Goal: Navigation & Orientation: Find specific page/section

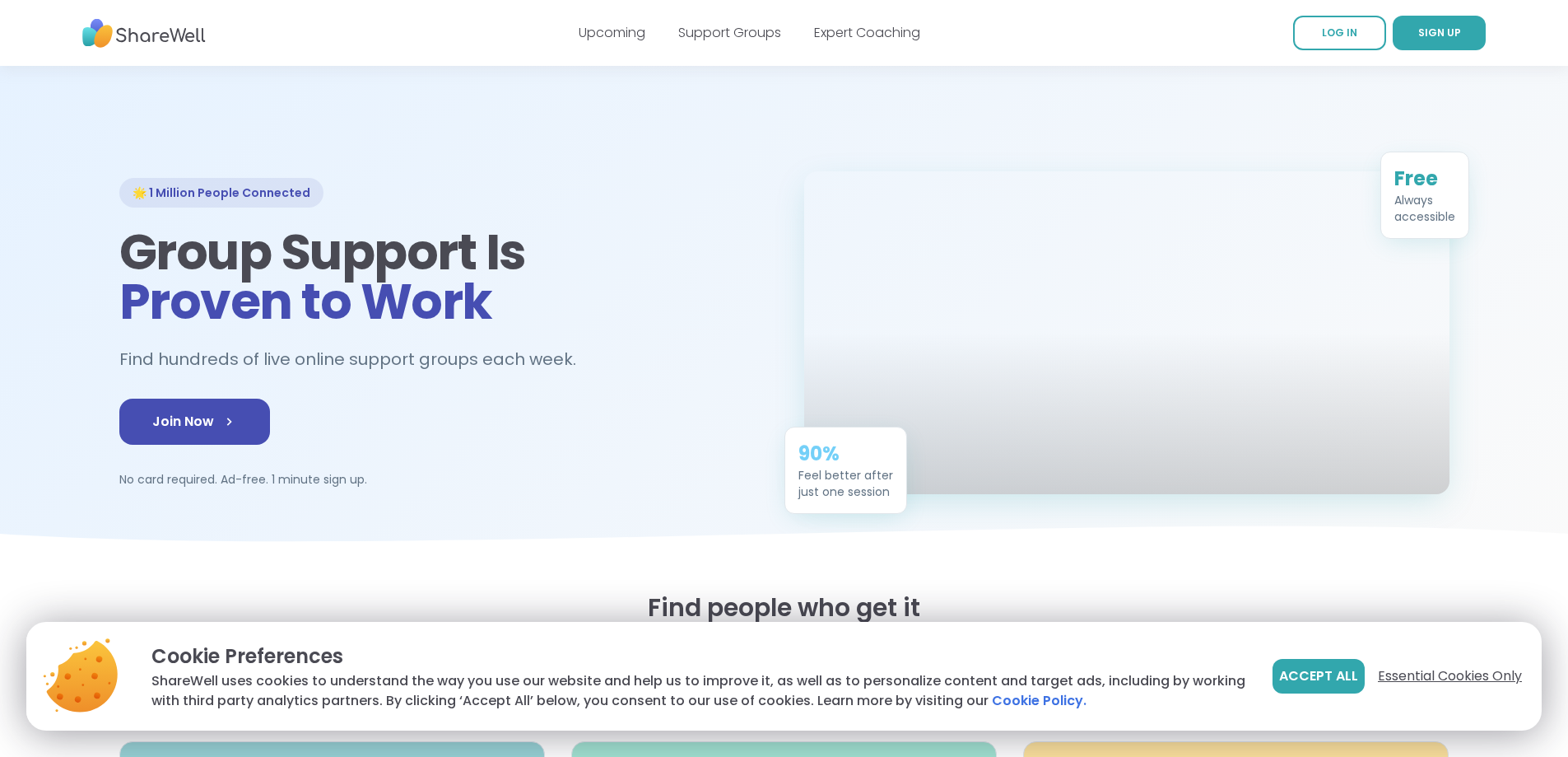
click at [1459, 676] on span "Essential Cookies Only" at bounding box center [1449, 676] width 144 height 19
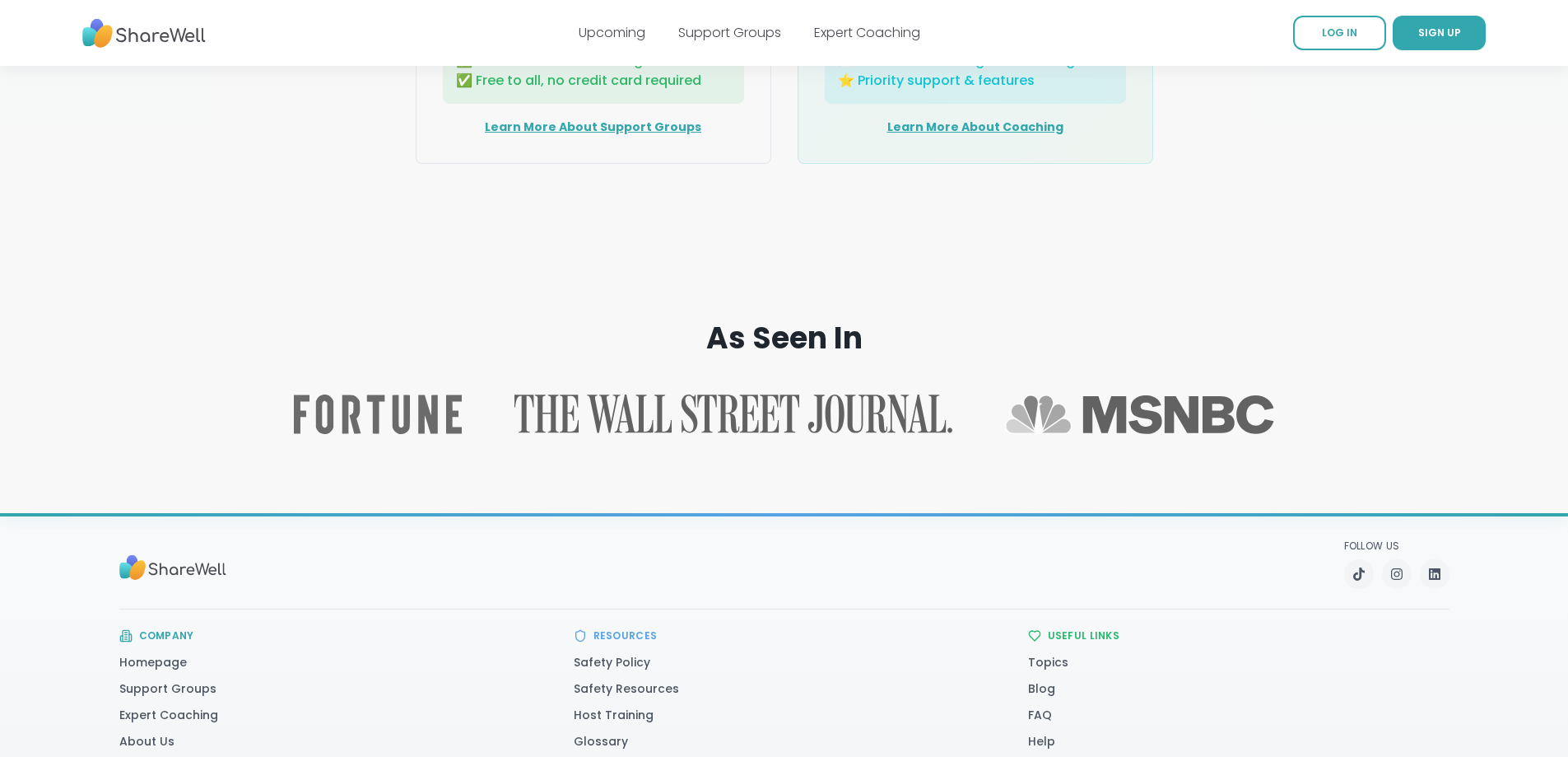
scroll to position [2608, 0]
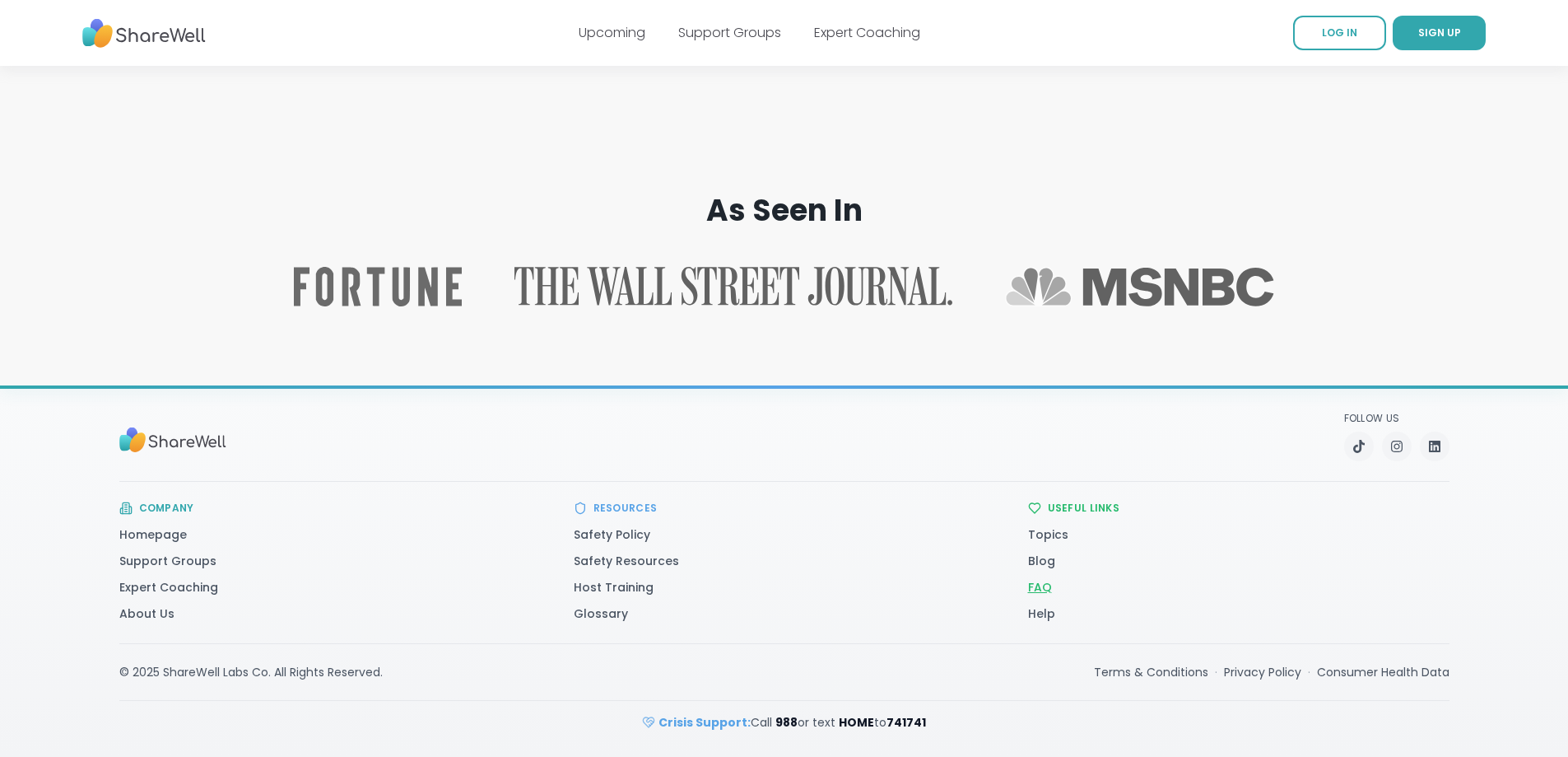
click at [1052, 582] on link "FAQ" at bounding box center [1040, 587] width 24 height 17
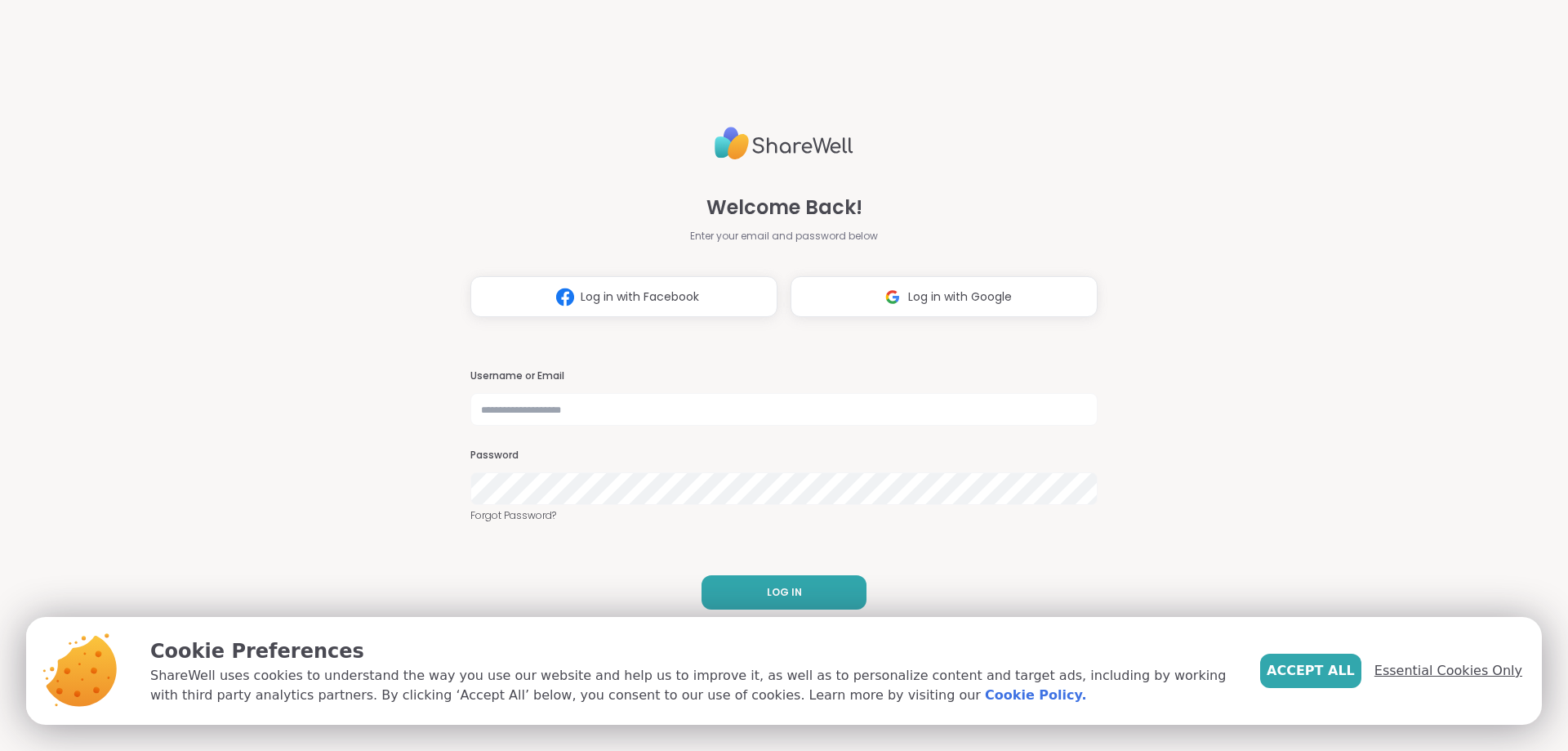
click at [1456, 675] on span "Essential Cookies Only" at bounding box center [1448, 670] width 147 height 19
